Goal: Transaction & Acquisition: Purchase product/service

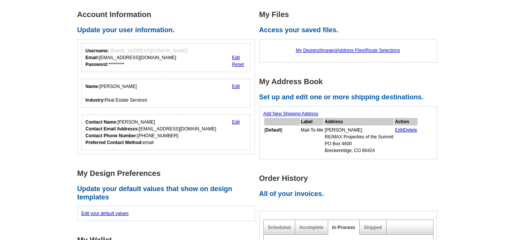
scroll to position [109, 0]
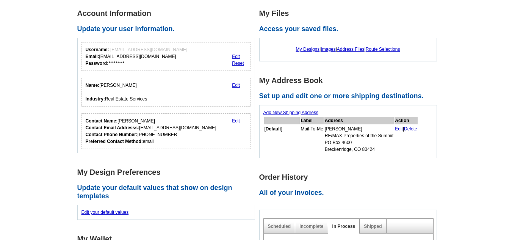
drag, startPoint x: 514, startPoint y: 59, endPoint x: 515, endPoint y: 91, distance: 31.8
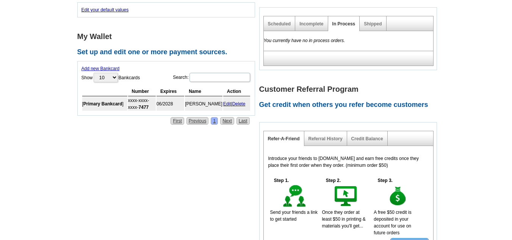
scroll to position [309, 0]
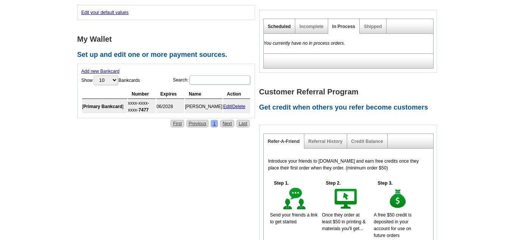
click at [278, 27] on link "Scheduled" at bounding box center [279, 26] width 23 height 5
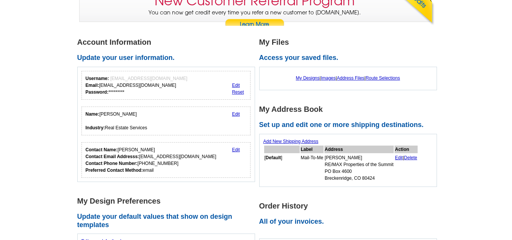
scroll to position [77, 0]
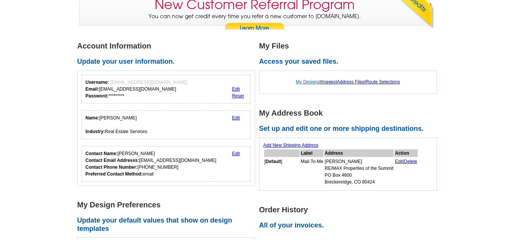
click at [306, 83] on link "My Designs" at bounding box center [308, 81] width 24 height 5
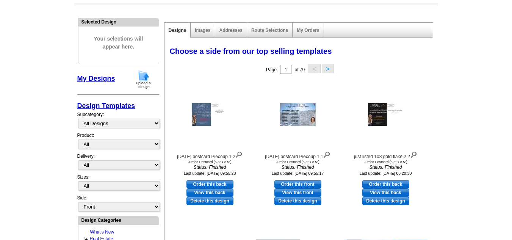
scroll to position [68, 0]
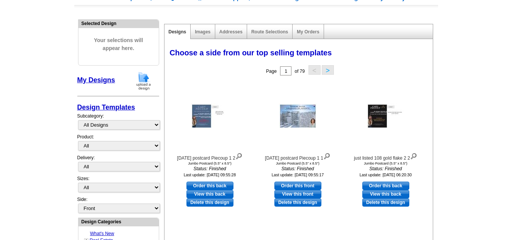
drag, startPoint x: 516, startPoint y: 66, endPoint x: 516, endPoint y: 86, distance: 20.4
click at [149, 81] on img at bounding box center [144, 80] width 20 height 19
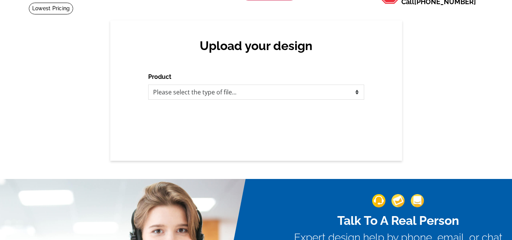
scroll to position [46, 0]
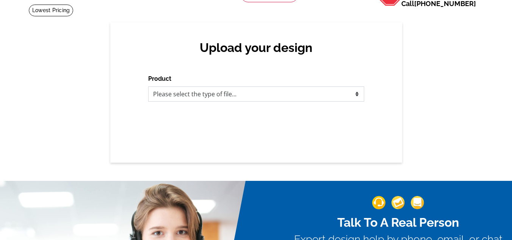
click at [356, 94] on select "Please select the type of file... Postcards Business Cards Letters and flyers G…" at bounding box center [256, 93] width 216 height 15
select select "1"
click at [148, 87] on select "Please select the type of file... Postcards Business Cards Letters and flyers G…" at bounding box center [256, 93] width 216 height 15
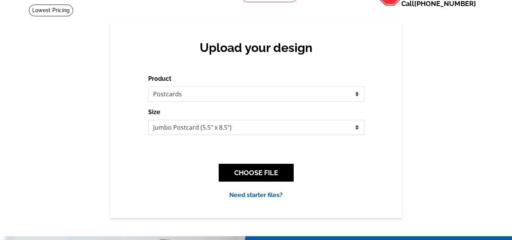
click at [357, 128] on select "Jumbo Postcard (5.5" x 8.5") Regular Postcard (4.25" x 5.6") Panoramic Postcard…" at bounding box center [256, 127] width 216 height 15
select select "1"
click at [148, 120] on select "Jumbo Postcard (5.5" x 8.5") Regular Postcard (4.25" x 5.6") Panoramic Postcard…" at bounding box center [256, 127] width 216 height 15
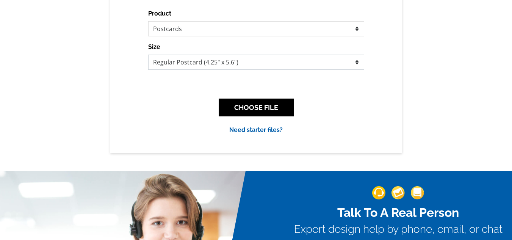
scroll to position [114, 0]
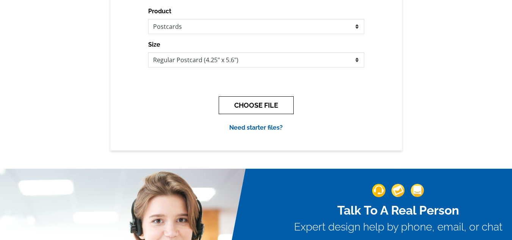
click at [260, 103] on button "CHOOSE FILE" at bounding box center [256, 105] width 75 height 18
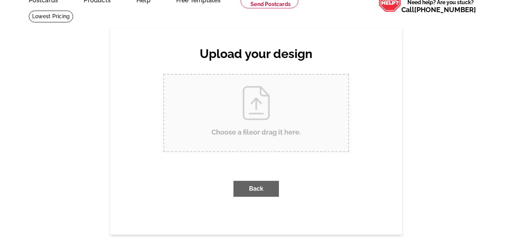
scroll to position [0, 0]
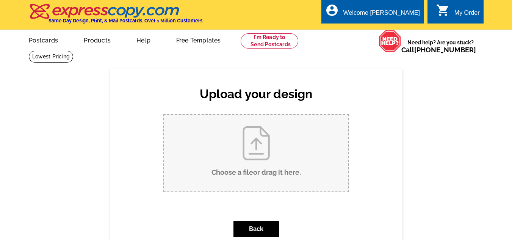
click at [255, 153] on input "Choose a file or drag it here ." at bounding box center [256, 153] width 184 height 76
type input "C:\fakepath\just sold 108 Goldflake (1).pdf"
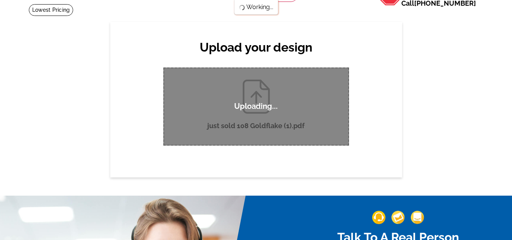
scroll to position [46, 0]
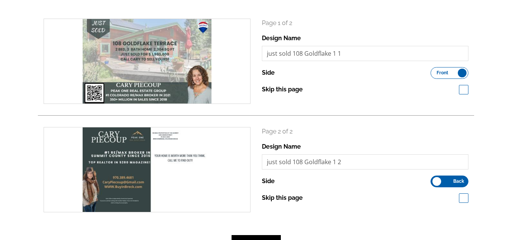
scroll to position [92, 0]
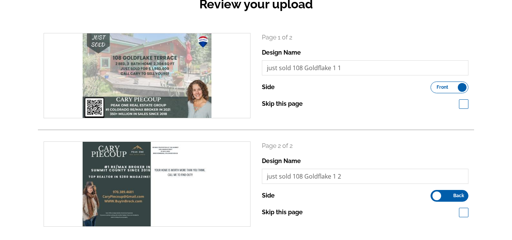
click at [462, 89] on label "Front Back" at bounding box center [449, 87] width 38 height 12
click at [434, 85] on input "Front Back" at bounding box center [434, 85] width 0 height 0
click at [433, 89] on label "Front Back" at bounding box center [449, 87] width 38 height 12
click at [434, 85] on input "Front Back" at bounding box center [434, 85] width 0 height 0
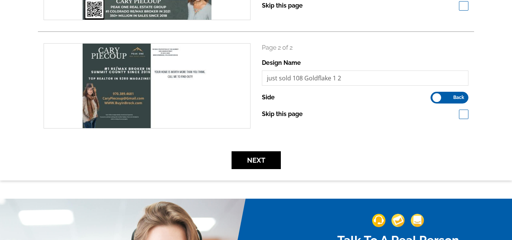
scroll to position [195, 0]
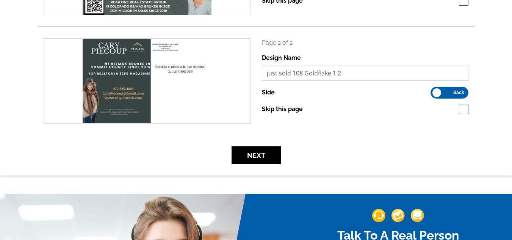
click at [293, 75] on input "just sold 108 Goldflake 1 2" at bounding box center [365, 73] width 207 height 15
click at [348, 75] on input "just sold N108 Goldflake 1 2" at bounding box center [365, 73] width 207 height 15
type input "just sold N108 Goldflake"
click at [255, 153] on button "Next" at bounding box center [255, 155] width 49 height 18
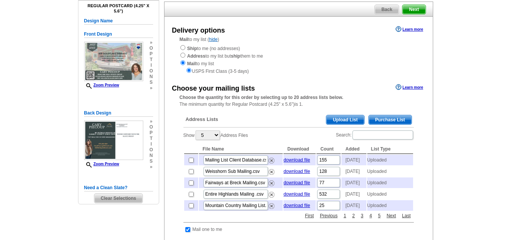
scroll to position [69, 0]
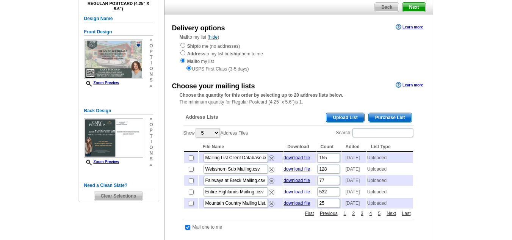
drag, startPoint x: 515, startPoint y: 56, endPoint x: 517, endPoint y: 78, distance: 22.1
click at [341, 117] on span "Upload List" at bounding box center [344, 117] width 37 height 9
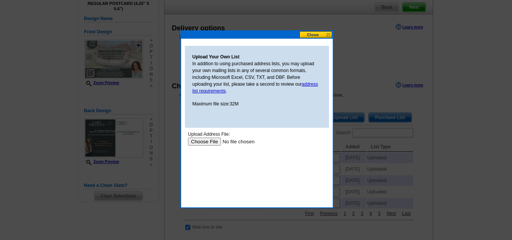
scroll to position [0, 0]
click at [204, 140] on input "file" at bounding box center [235, 141] width 96 height 8
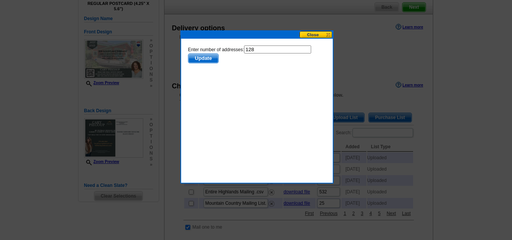
click at [212, 59] on span "Update" at bounding box center [203, 58] width 30 height 9
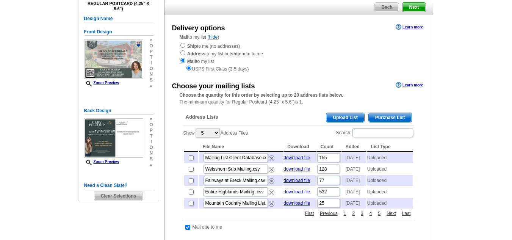
click at [205, 58] on div "Ship to me (no addresses) Address to my list but ship them to me Mail to my lis…" at bounding box center [298, 57] width 238 height 30
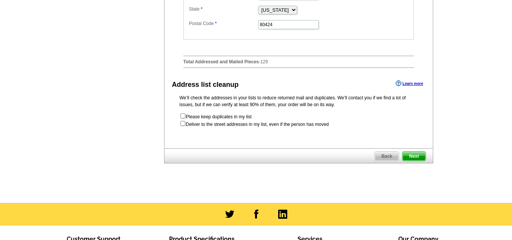
scroll to position [392, 0]
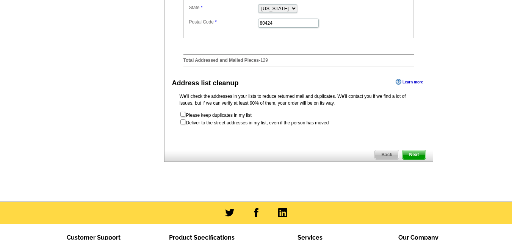
click at [418, 159] on span "Next" at bounding box center [413, 154] width 23 height 9
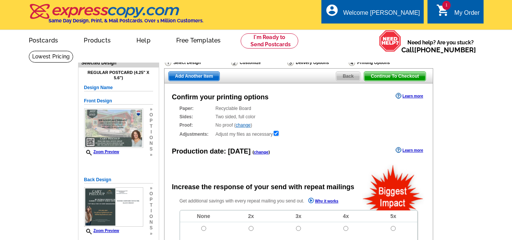
radio input "false"
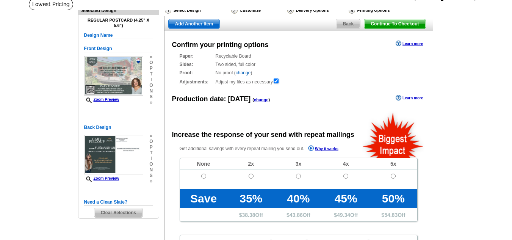
scroll to position [56, 0]
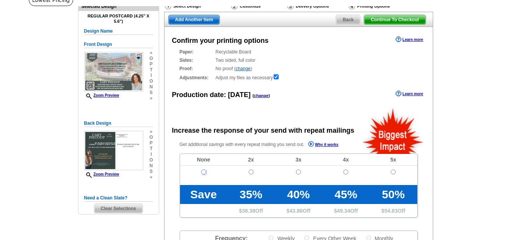
click at [203, 171] on input "radio" at bounding box center [203, 171] width 5 height 5
radio input "true"
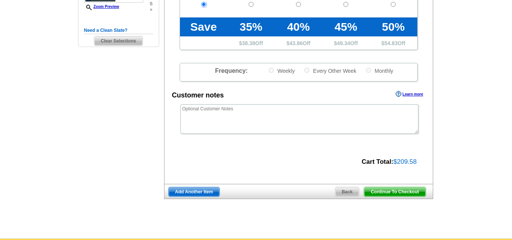
scroll to position [233, 0]
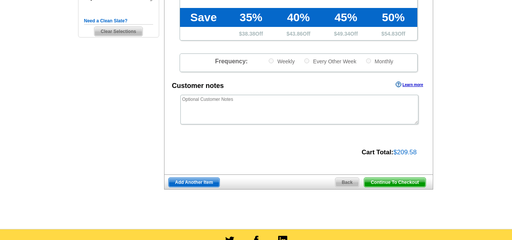
click at [388, 181] on span "Continue To Checkout" at bounding box center [394, 182] width 61 height 9
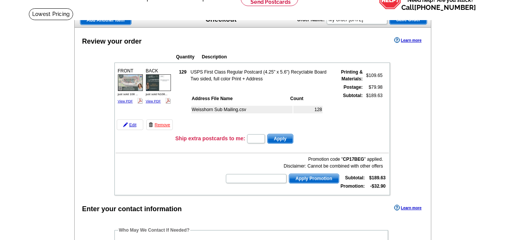
scroll to position [44, 0]
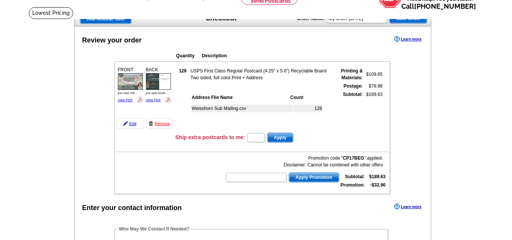
click at [404, 17] on span "Save Order" at bounding box center [407, 18] width 37 height 9
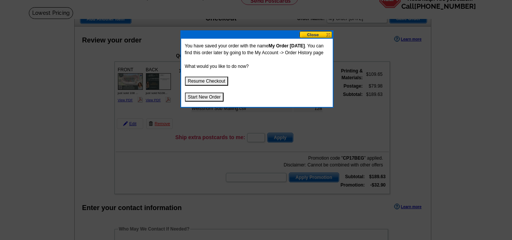
click at [326, 34] on button at bounding box center [315, 34] width 33 height 7
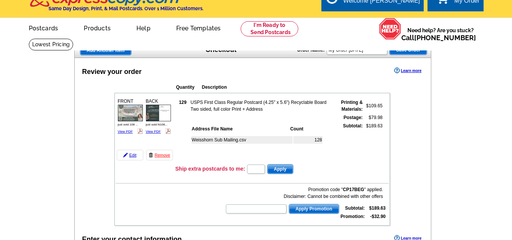
scroll to position [0, 0]
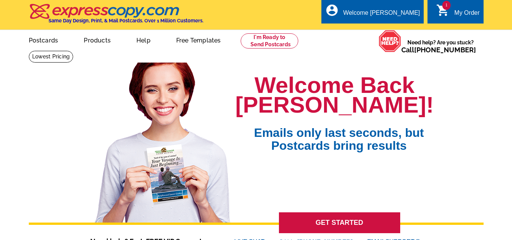
click at [456, 11] on div "My Order" at bounding box center [466, 14] width 25 height 11
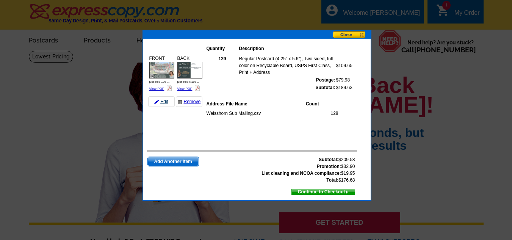
click at [159, 100] on link "Edit" at bounding box center [161, 101] width 27 height 11
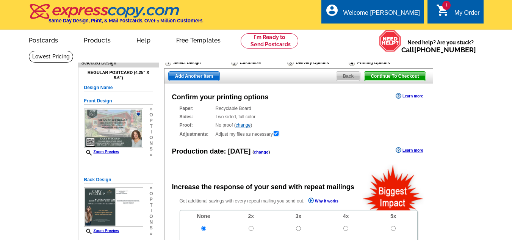
radio input "false"
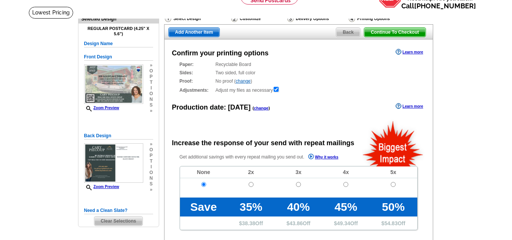
scroll to position [42, 0]
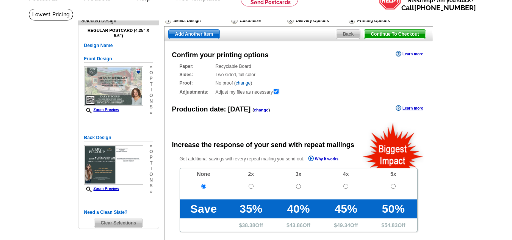
click at [190, 18] on div "Select Design" at bounding box center [197, 21] width 66 height 9
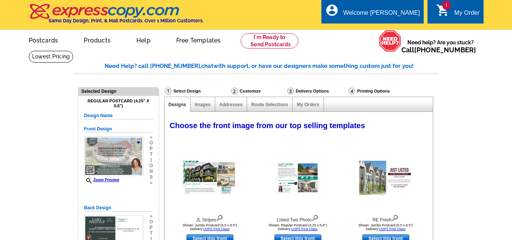
select select "785"
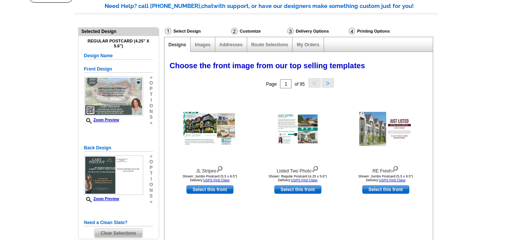
scroll to position [54, 0]
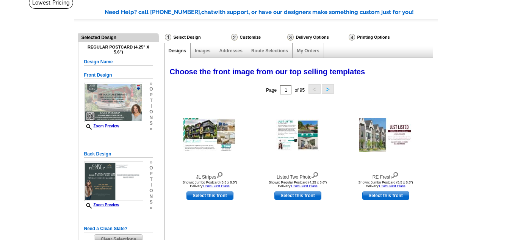
click at [104, 48] on h4 "Regular Postcard (4.25" x 5.6")" at bounding box center [118, 50] width 69 height 10
click at [104, 64] on h5 "Design Name" at bounding box center [118, 61] width 69 height 7
click at [134, 58] on div "Regular Postcard (4.25" x 5.6") Design Name Front Design Zoom Preview » o p t i…" at bounding box center [118, 144] width 69 height 199
click at [123, 49] on h4 "Regular Postcard (4.25" x 5.6")" at bounding box center [118, 50] width 69 height 10
click at [204, 53] on link "Images" at bounding box center [203, 50] width 16 height 5
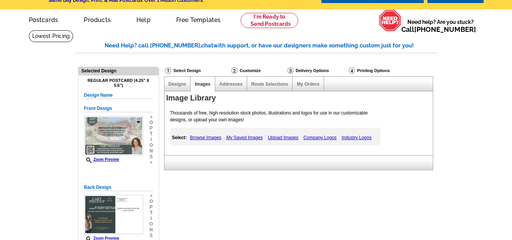
scroll to position [0, 0]
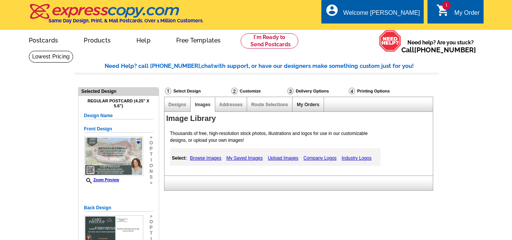
click at [304, 104] on link "My Orders" at bounding box center [308, 104] width 22 height 5
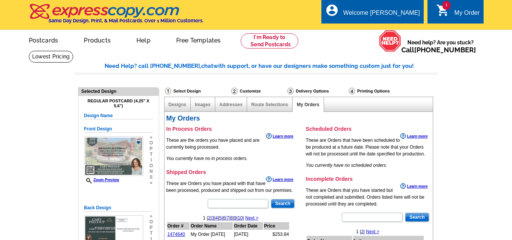
click at [447, 12] on icon "shopping_cart" at bounding box center [443, 10] width 14 height 14
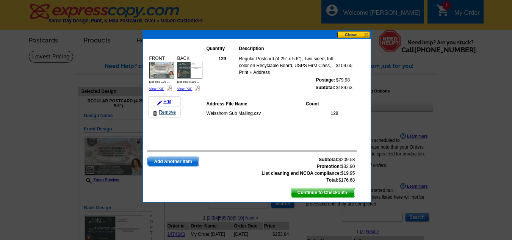
click at [167, 111] on link "Remove" at bounding box center [164, 112] width 33 height 11
click at [350, 33] on button at bounding box center [353, 34] width 33 height 7
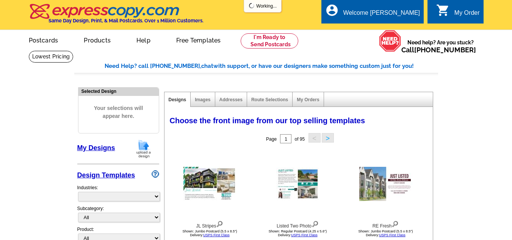
select select "785"
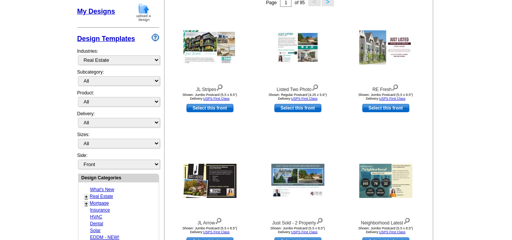
scroll to position [143, 0]
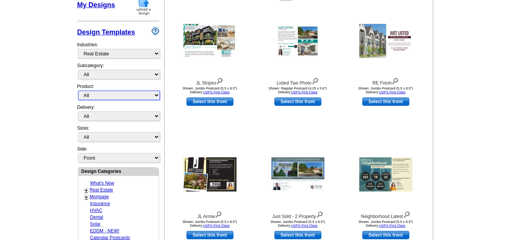
click at [156, 95] on select "All Postcards Letters and flyers Business Cards Door Hangers Greeting Cards" at bounding box center [119, 95] width 82 height 9
select select "1"
click at [78, 91] on select "All Postcards Letters and flyers Business Cards Door Hangers Greeting Cards" at bounding box center [119, 95] width 82 height 9
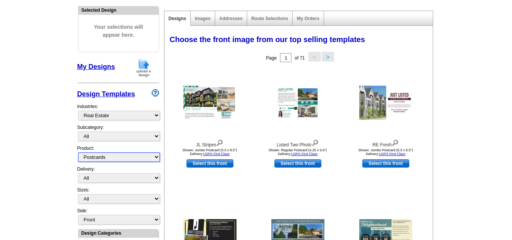
scroll to position [94, 0]
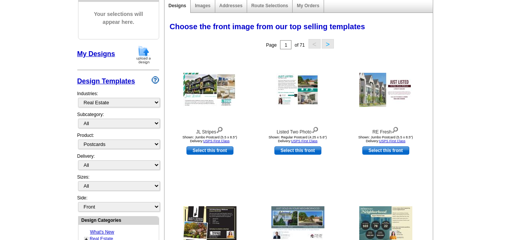
click at [140, 57] on img at bounding box center [144, 54] width 20 height 19
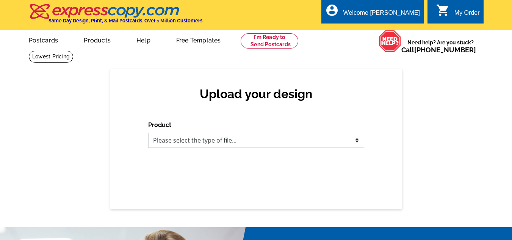
click at [240, 137] on select "Please select the type of file... Postcards Business Cards Letters and flyers G…" at bounding box center [256, 140] width 216 height 15
select select "1"
click at [148, 133] on select "Please select the type of file... Postcards Business Cards Letters and flyers G…" at bounding box center [256, 140] width 216 height 15
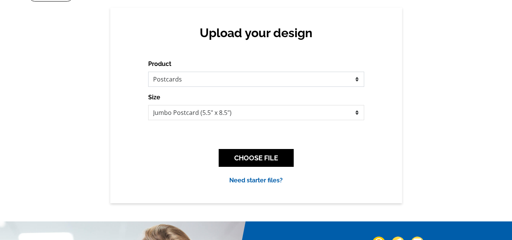
scroll to position [86, 0]
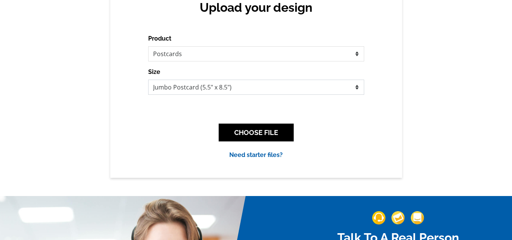
click at [356, 87] on select "Jumbo Postcard (5.5" x 8.5") Regular Postcard (4.25" x 5.6") Panoramic Postcard…" at bounding box center [256, 87] width 216 height 15
click at [148, 80] on select "Jumbo Postcard (5.5" x 8.5") Regular Postcard (4.25" x 5.6") Panoramic Postcard…" at bounding box center [256, 87] width 216 height 15
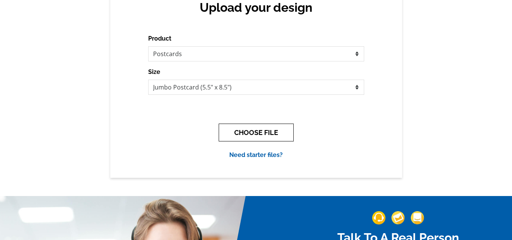
click at [258, 131] on button "CHOOSE FILE" at bounding box center [256, 132] width 75 height 18
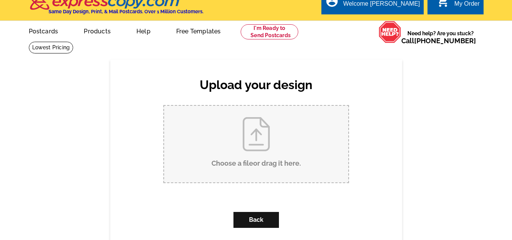
scroll to position [0, 0]
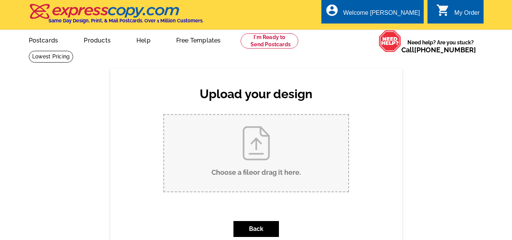
click at [253, 147] on input "Choose a file or drag it here ." at bounding box center [256, 153] width 184 height 76
type input "C:\fakepath\just sold 108 Goldflake (2).pdf"
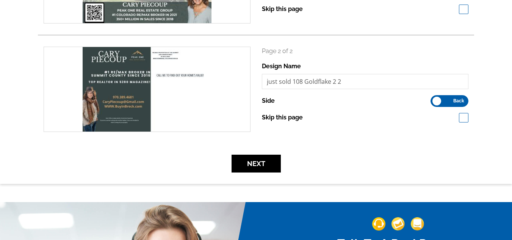
scroll to position [189, 0]
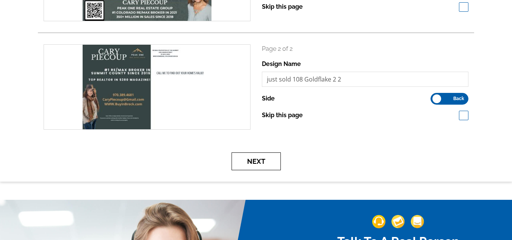
click at [255, 161] on button "Next" at bounding box center [255, 161] width 49 height 18
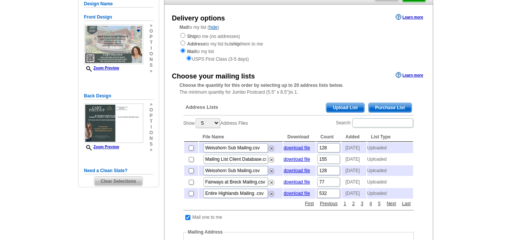
scroll to position [82, 0]
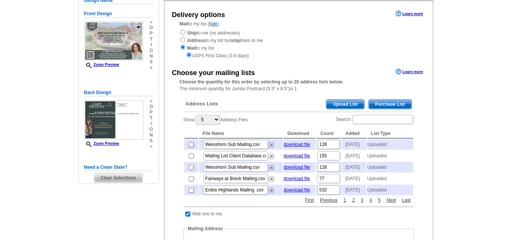
click at [189, 147] on input "checkbox" at bounding box center [191, 144] width 5 height 5
checkbox input "true"
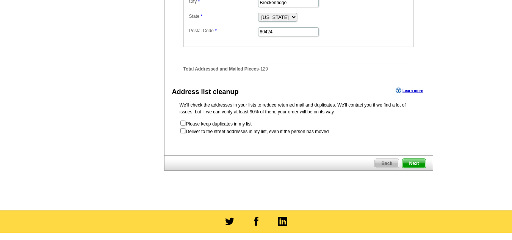
scroll to position [386, 0]
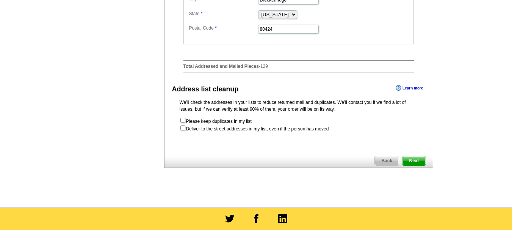
click at [416, 165] on span "Next" at bounding box center [413, 160] width 23 height 9
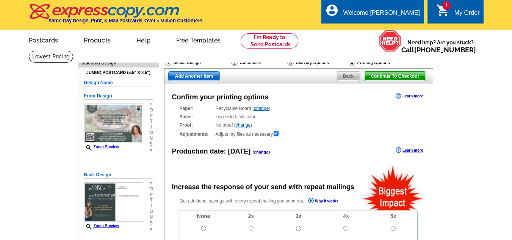
radio input "false"
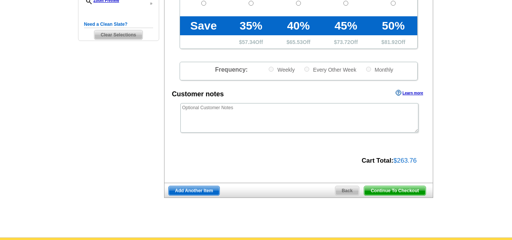
scroll to position [233, 0]
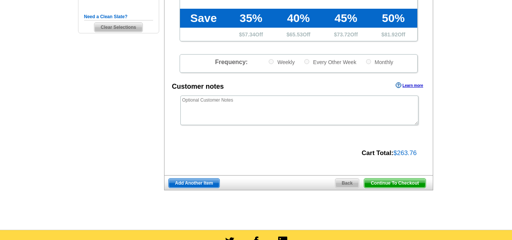
click at [406, 180] on span "Continue To Checkout" at bounding box center [394, 182] width 61 height 9
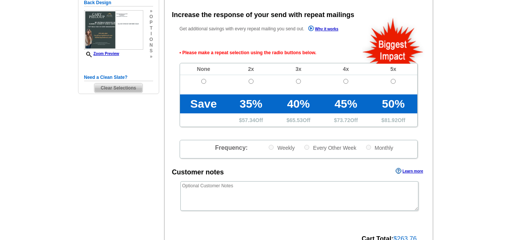
scroll to position [170, 0]
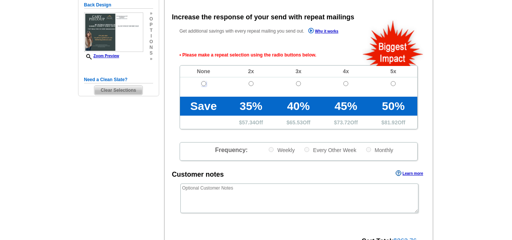
click at [203, 84] on input "radio" at bounding box center [203, 83] width 5 height 5
radio input "true"
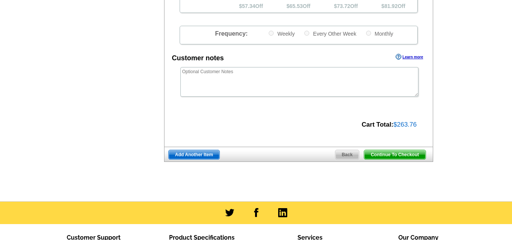
scroll to position [287, 0]
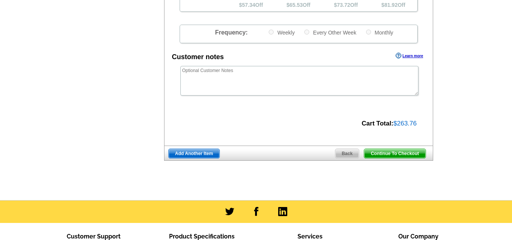
click at [377, 156] on span "Continue To Checkout" at bounding box center [394, 153] width 61 height 9
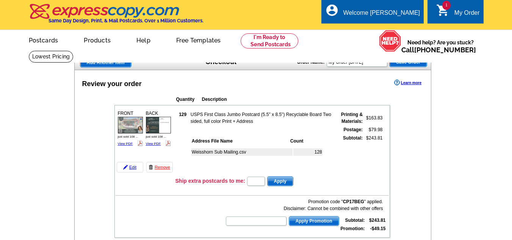
click at [415, 61] on span "Save Order" at bounding box center [407, 62] width 37 height 9
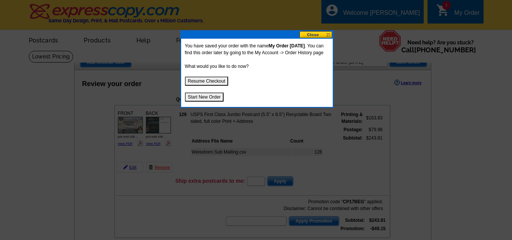
click at [322, 33] on button at bounding box center [315, 34] width 33 height 7
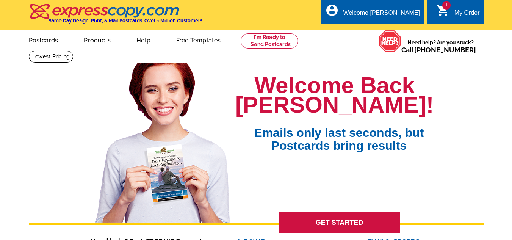
click at [458, 16] on div "My Order" at bounding box center [466, 14] width 25 height 11
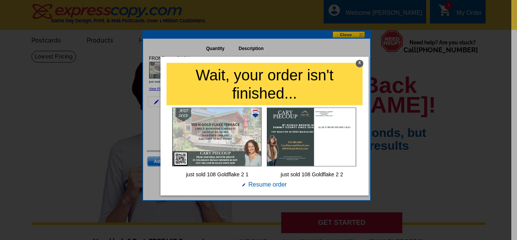
click at [359, 62] on div "X" at bounding box center [360, 63] width 8 height 8
